Goal: Check status: Check status

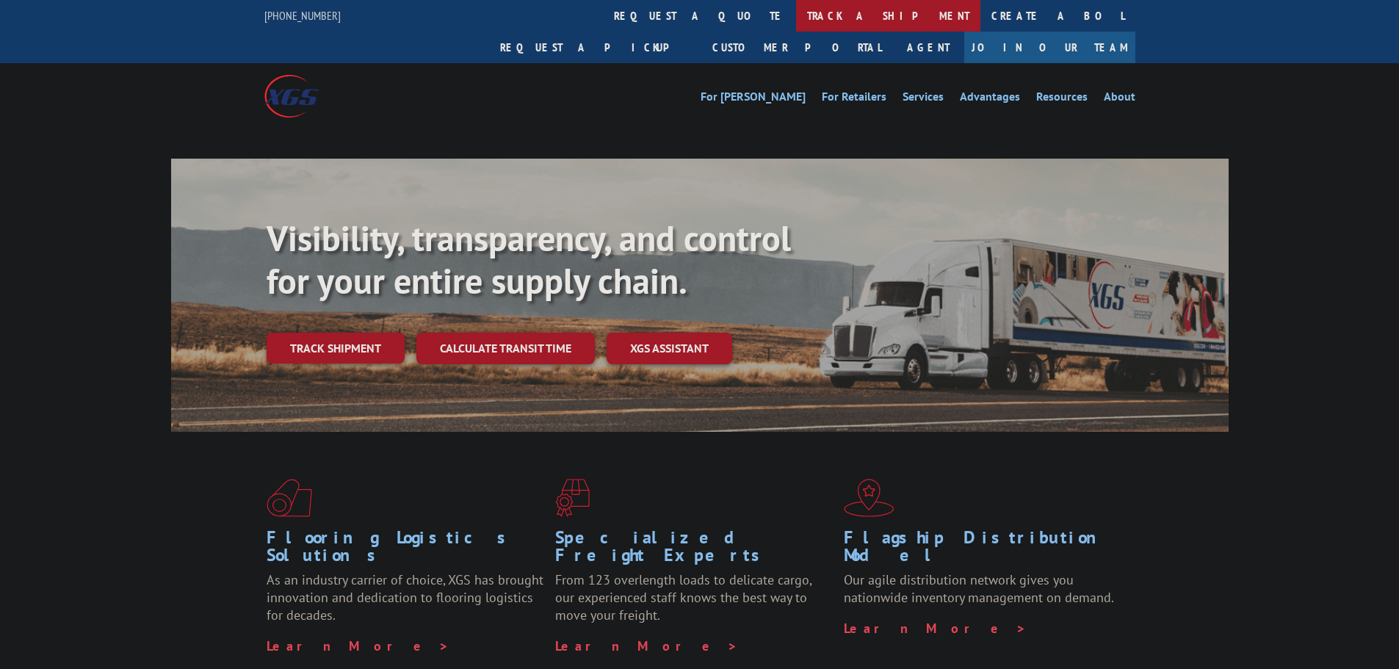
click at [796, 12] on link "track a shipment" at bounding box center [888, 16] width 184 height 32
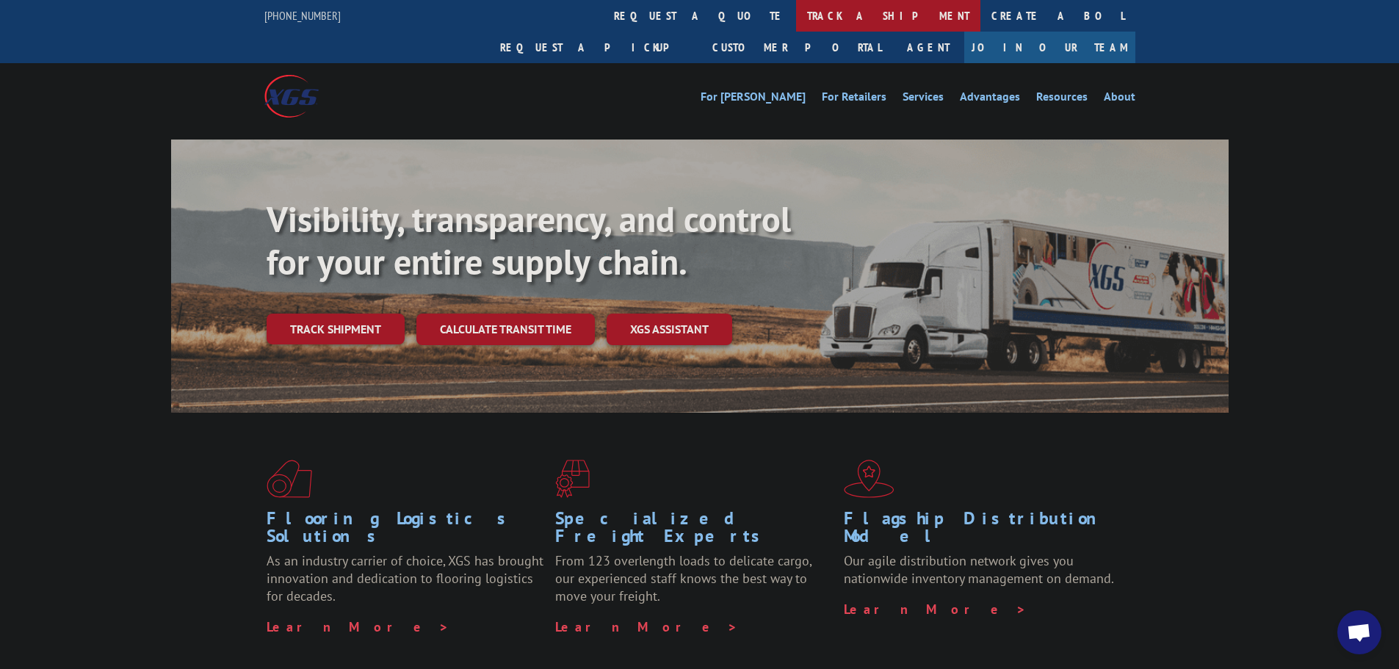
click at [796, 18] on link "track a shipment" at bounding box center [888, 16] width 184 height 32
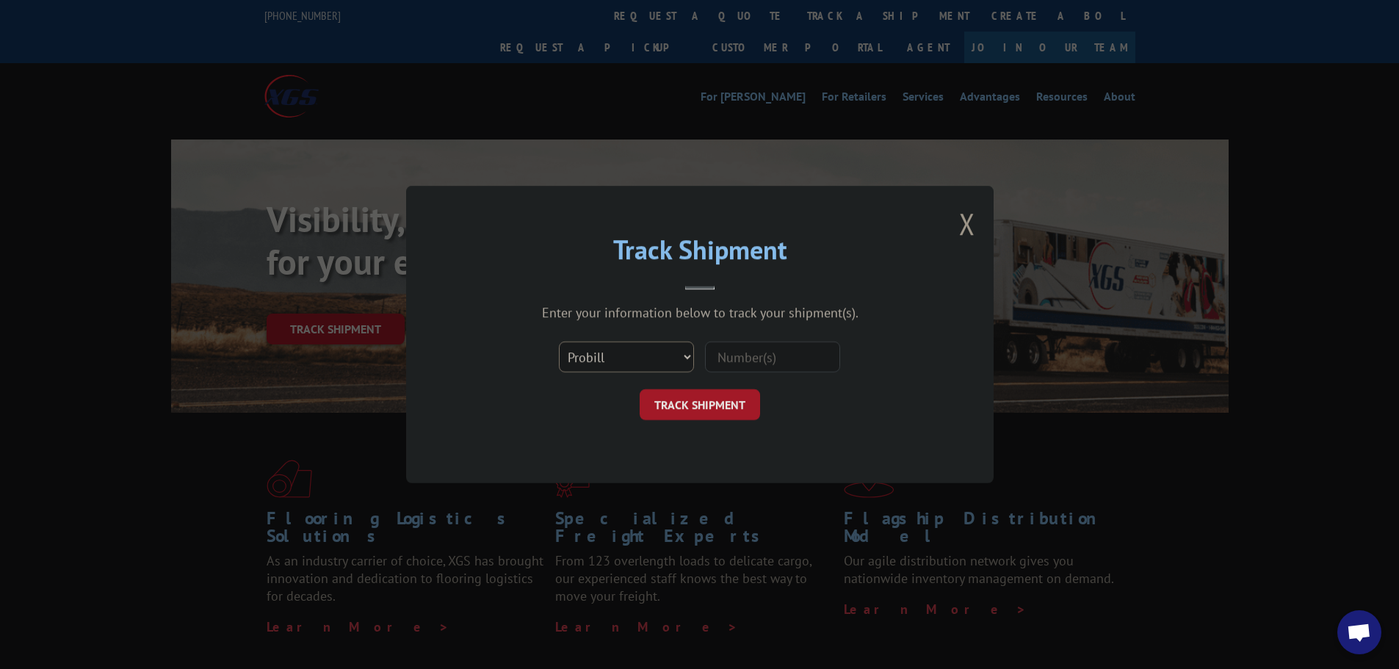
click at [634, 366] on select "Select category... Probill BOL PO" at bounding box center [626, 356] width 135 height 31
select select "bol"
click at [559, 341] on select "Select category... Probill BOL PO" at bounding box center [626, 356] width 135 height 31
click at [722, 360] on input at bounding box center [772, 356] width 135 height 31
paste input "BG1007746025"
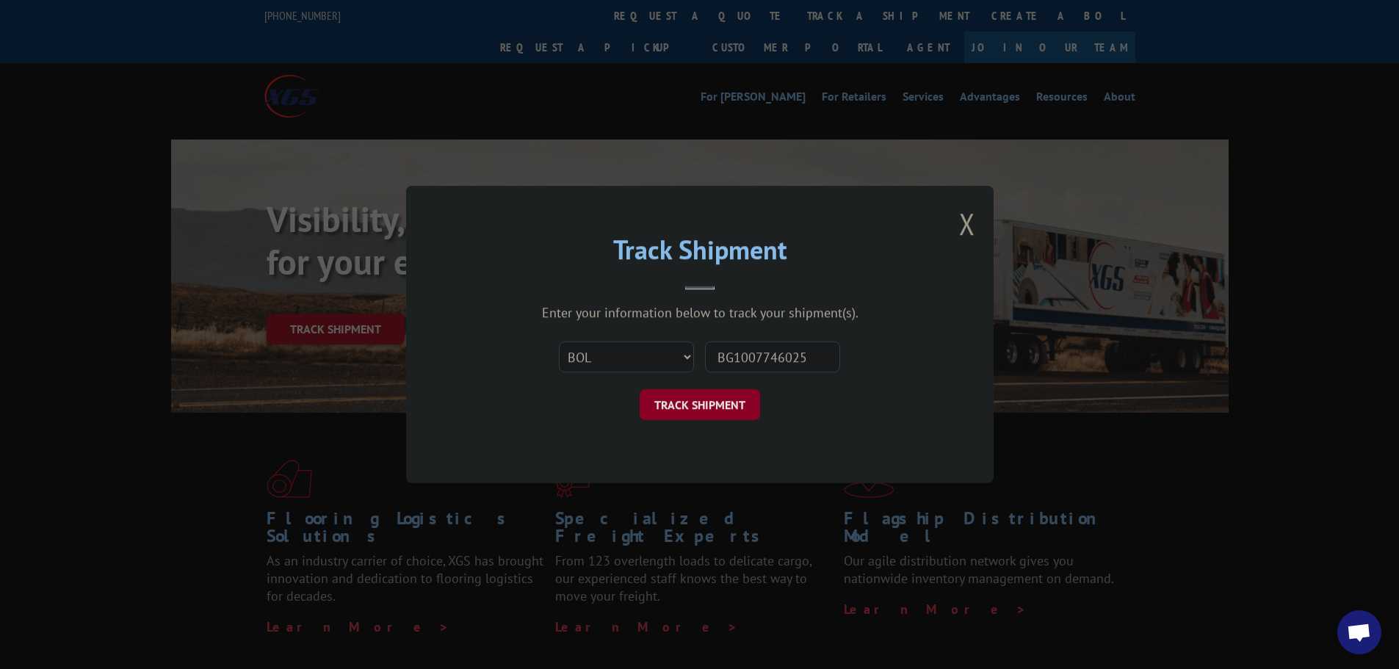
type input "BG1007746025"
click at [681, 405] on button "TRACK SHIPMENT" at bounding box center [699, 404] width 120 height 31
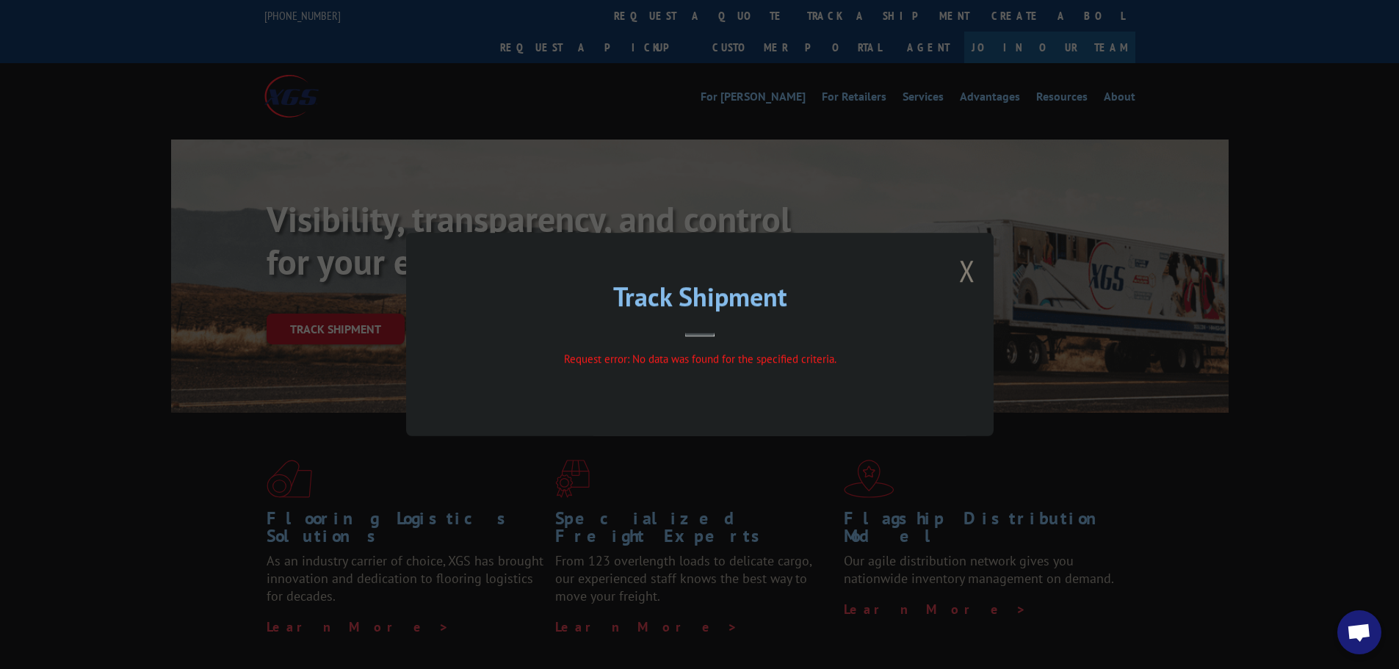
click at [966, 274] on button "Close modal" at bounding box center [967, 270] width 16 height 39
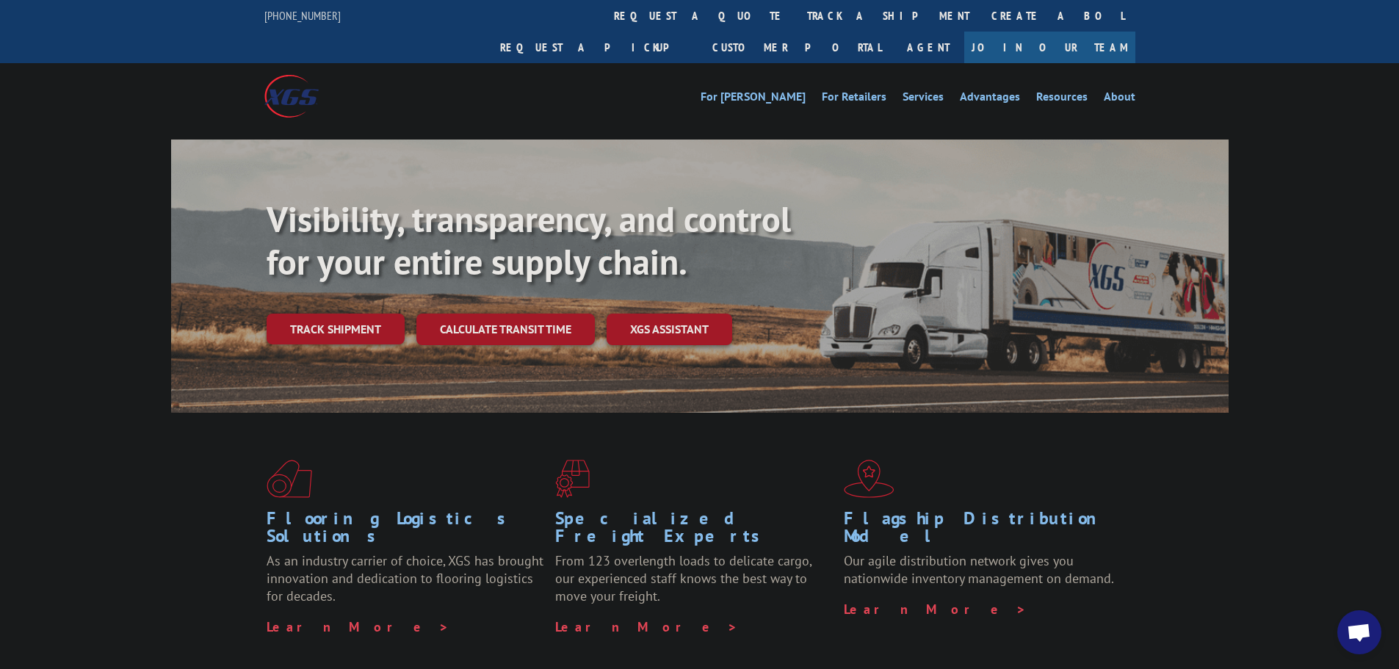
click at [1348, 623] on span "Open chat" at bounding box center [1359, 632] width 44 height 44
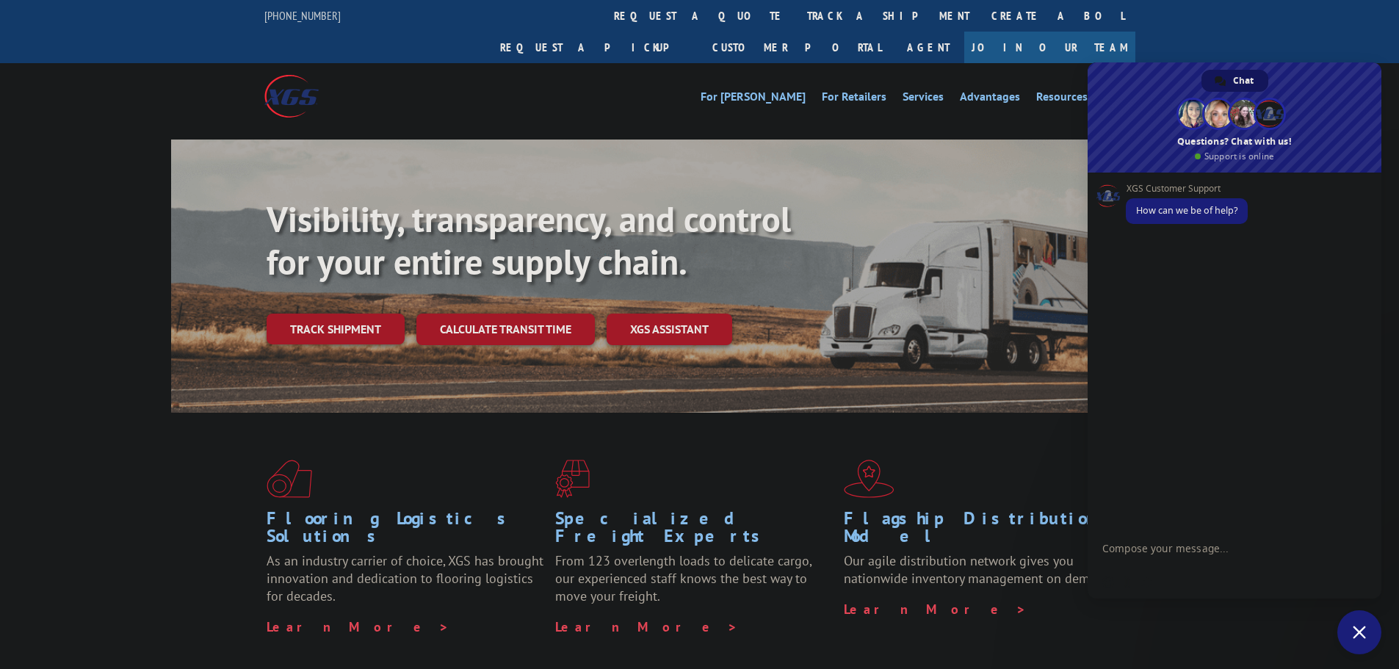
click at [1171, 555] on textarea "Compose your message..." at bounding box center [1219, 547] width 235 height 37
type textarea "Hi can you provide an update on BG1007746025"
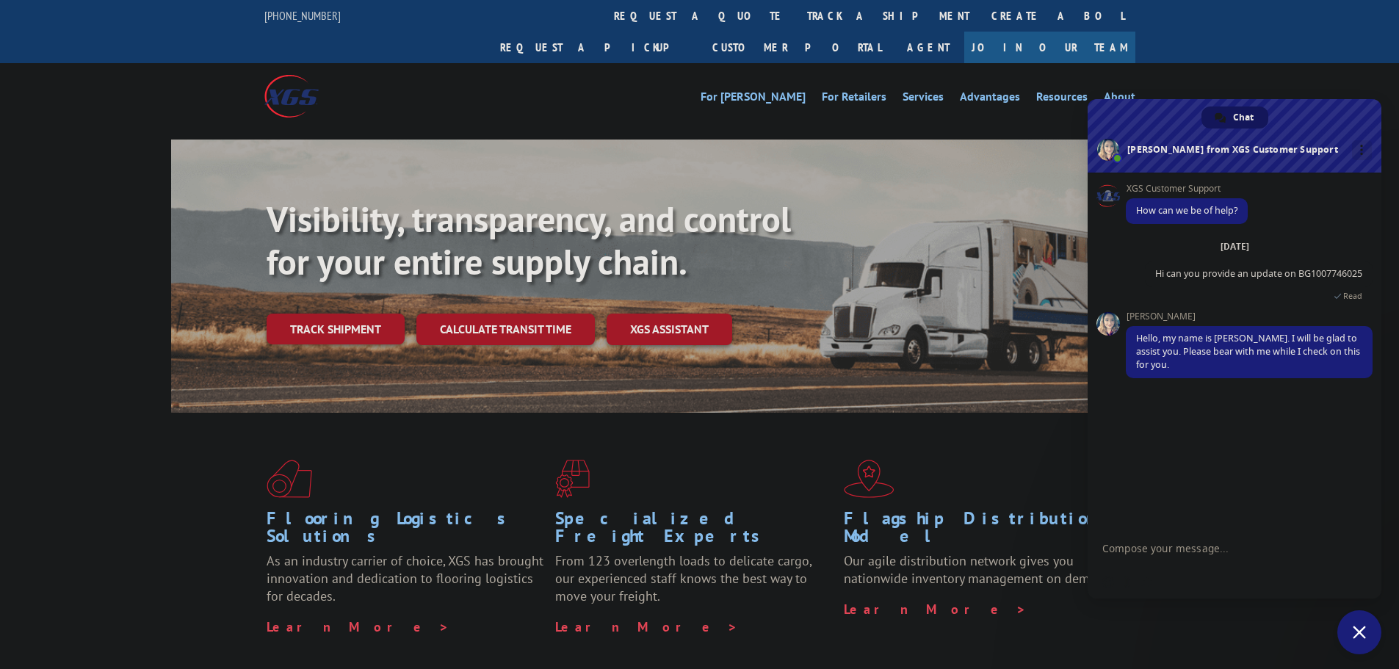
click at [1227, 560] on textarea "Compose your message..." at bounding box center [1219, 547] width 235 height 37
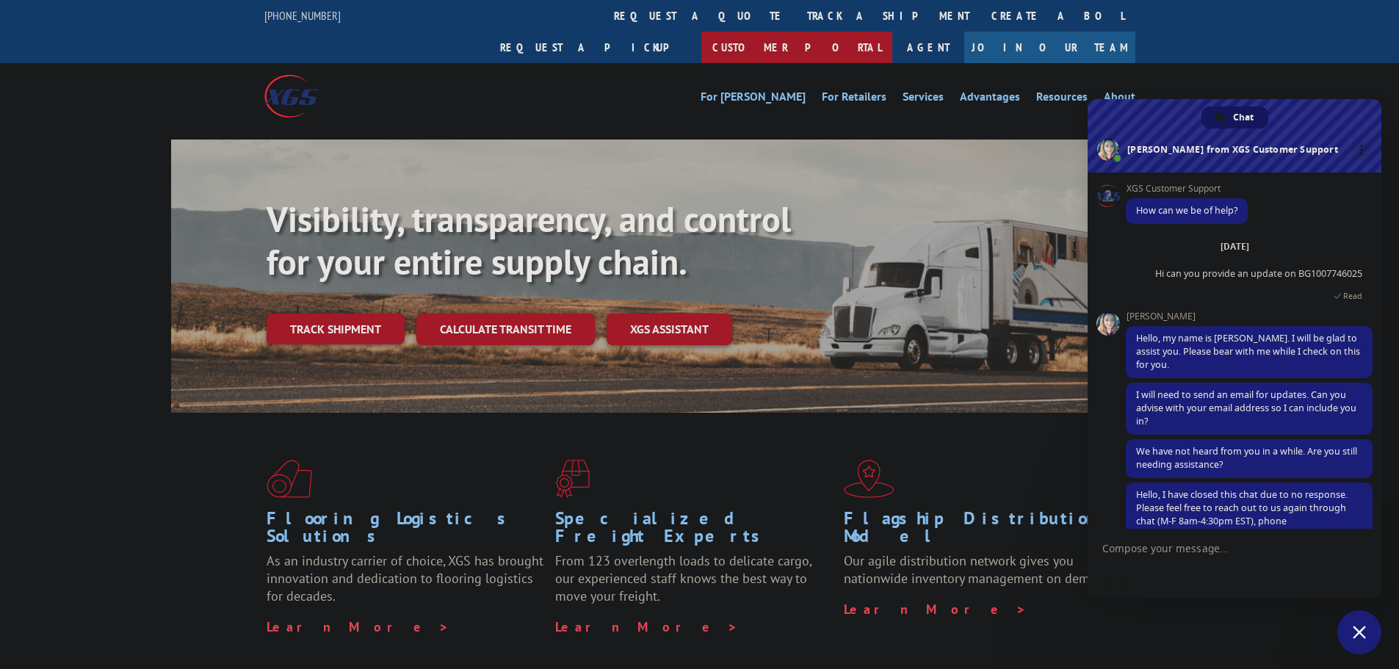
scroll to position [48, 0]
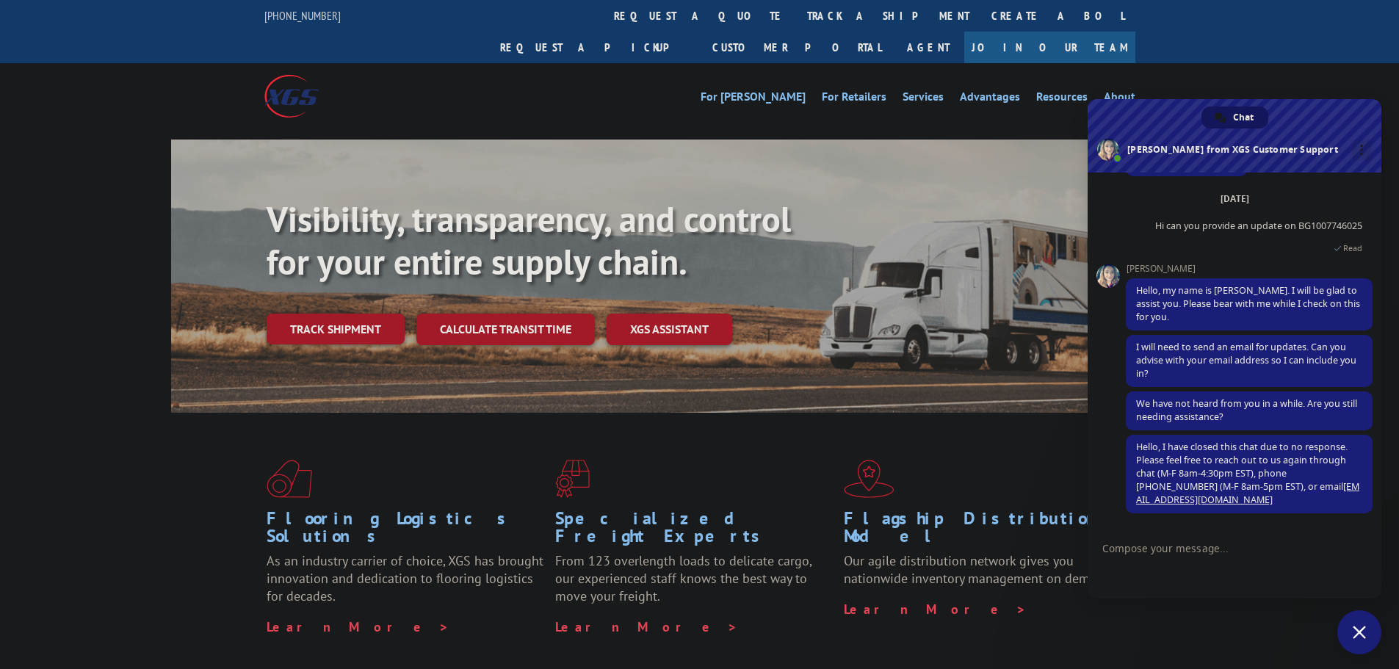
click at [1186, 560] on textarea "Compose your message..." at bounding box center [1219, 547] width 235 height 37
click at [1182, 548] on textarea "Compose your message..." at bounding box center [1219, 547] width 235 height 37
click at [1184, 550] on textarea "Compose your message..." at bounding box center [1219, 547] width 235 height 37
type textarea "Hi sorry I did not see this, my email is [EMAIL_ADDRESS][DOMAIN_NAME]"
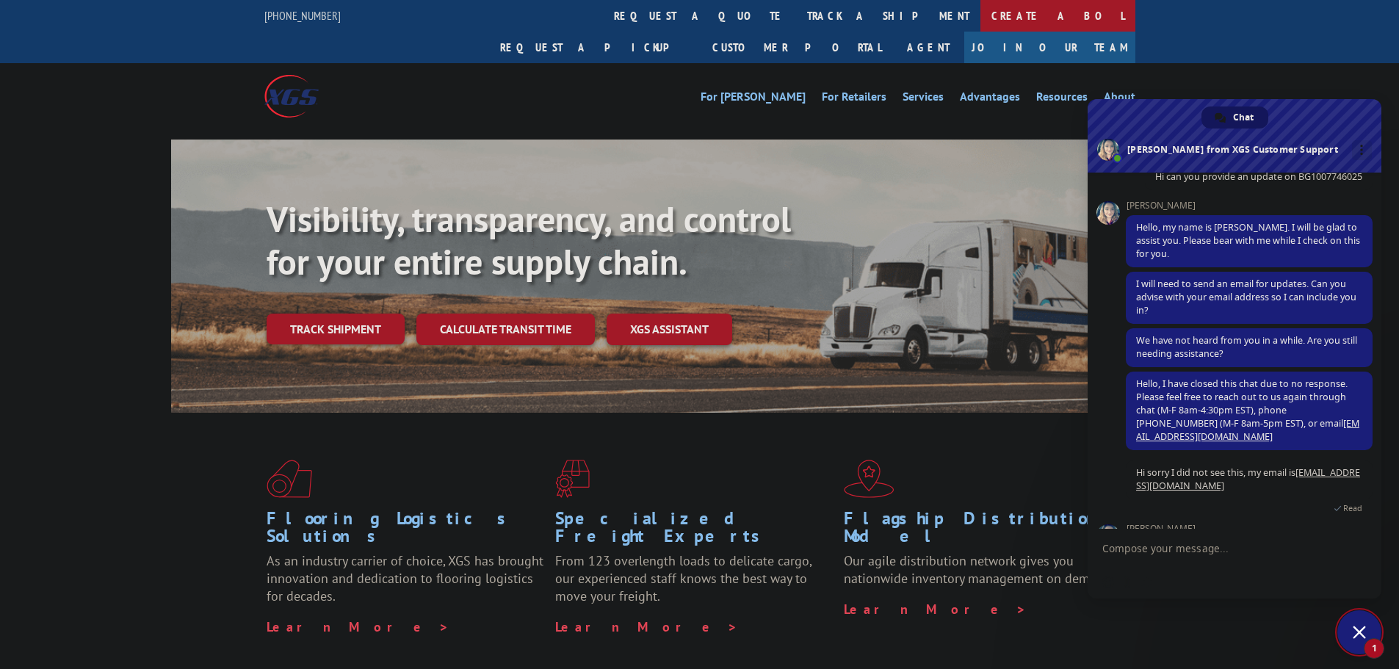
scroll to position [174, 0]
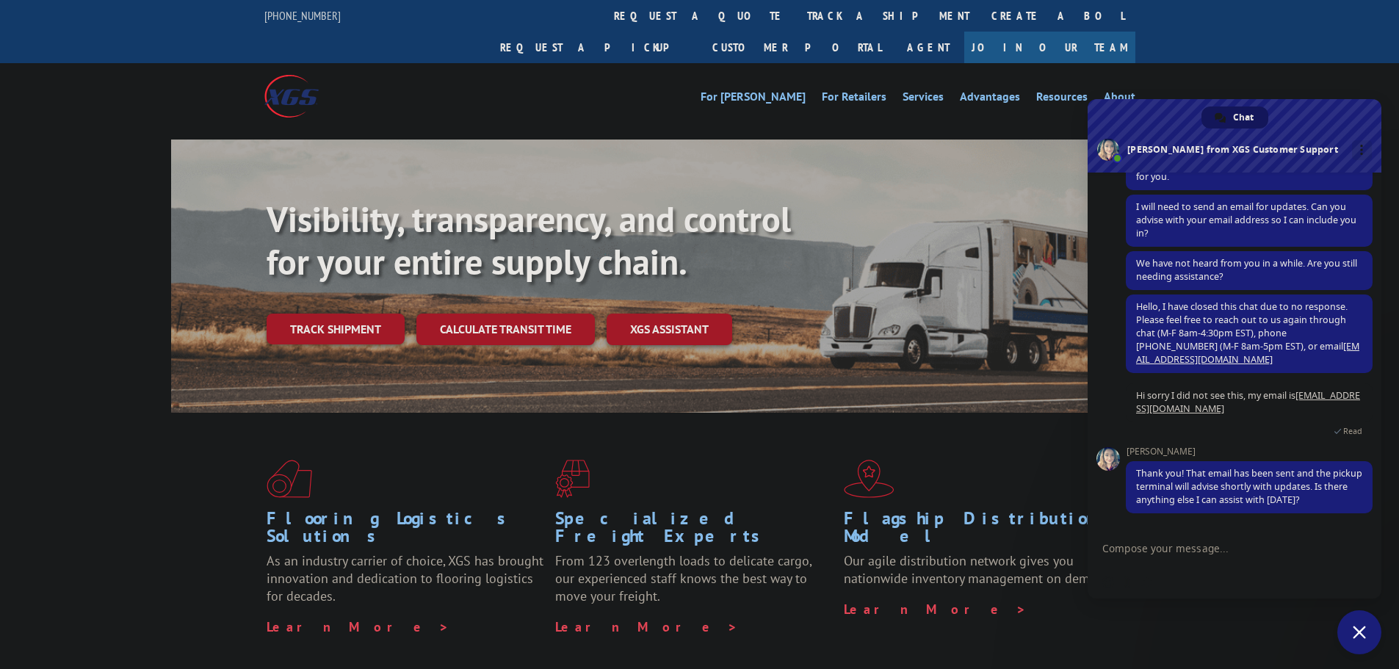
click at [1205, 543] on textarea "Compose your message..." at bounding box center [1219, 547] width 235 height 37
type textarea "that is it thank you"
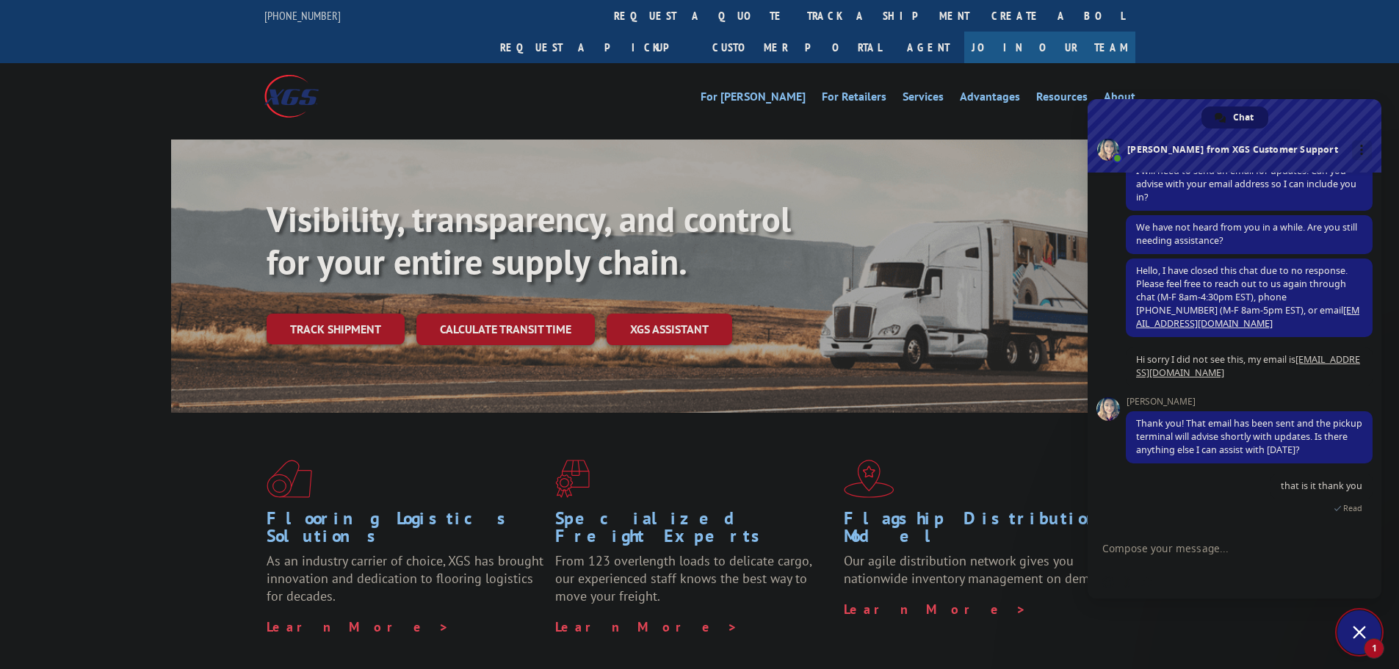
scroll to position [313, 0]
